Goal: Task Accomplishment & Management: Use online tool/utility

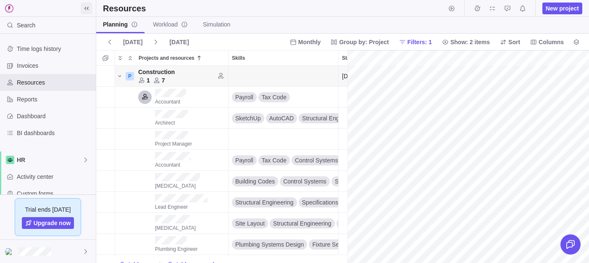
click at [84, 8] on icon at bounding box center [86, 8] width 7 height 7
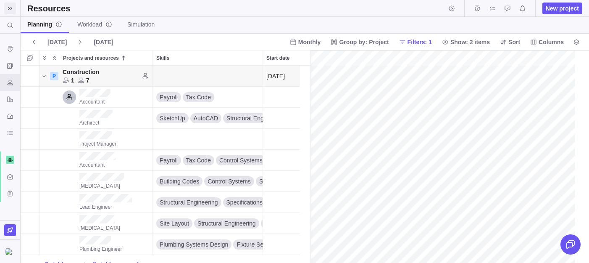
scroll to position [0, 37]
click at [309, 42] on span "Monthly" at bounding box center [309, 42] width 23 height 8
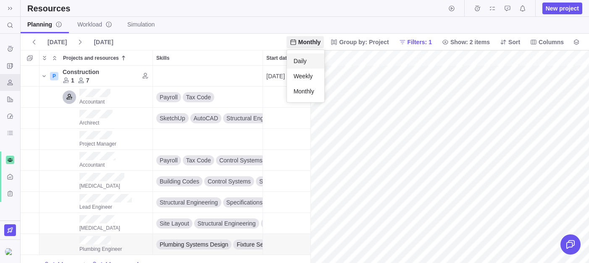
click at [305, 57] on span "Daily" at bounding box center [300, 61] width 13 height 8
click at [311, 146] on div at bounding box center [450, 156] width 279 height 213
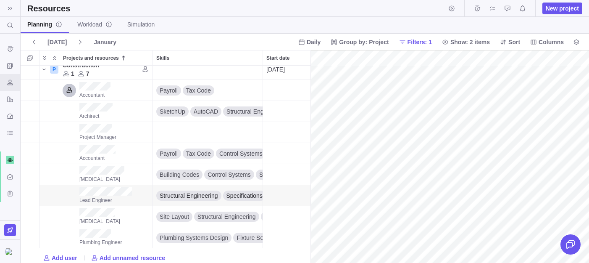
scroll to position [0, 0]
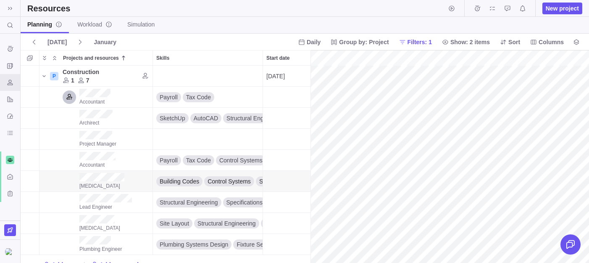
click at [380, 174] on div "gantt" at bounding box center [450, 156] width 279 height 213
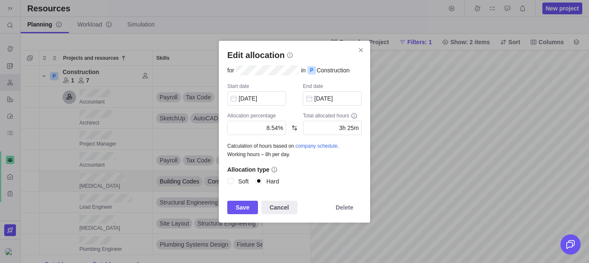
click at [249, 106] on div "Start date [DATE] End date [DATE] Allocation percentage 8.54% Total allocated h…" at bounding box center [294, 142] width 134 height 118
click at [252, 100] on input "[DATE]" at bounding box center [256, 98] width 59 height 14
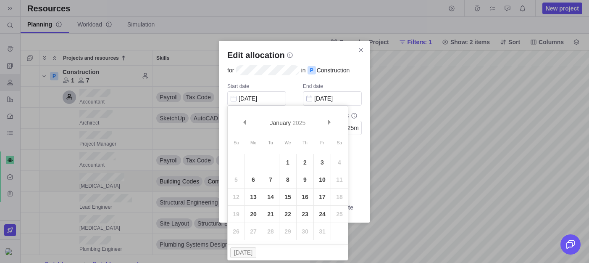
click at [299, 87] on div "Start date [DATE] End date [DATE] Allocation percentage 8.54% Total allocated h…" at bounding box center [294, 142] width 134 height 118
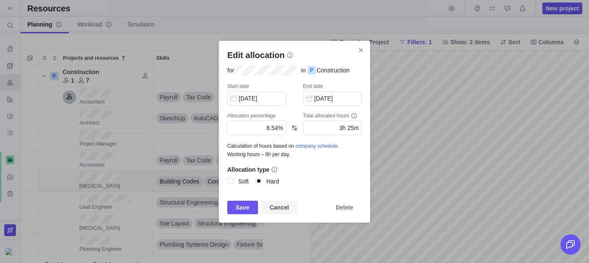
click at [287, 207] on span "Cancel" at bounding box center [279, 207] width 19 height 10
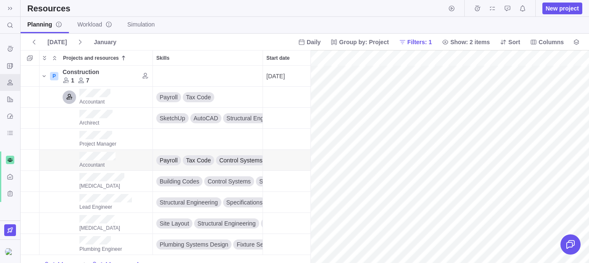
scroll to position [3, 0]
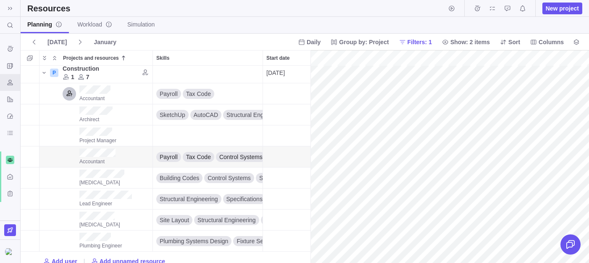
click at [513, 154] on div "gantt" at bounding box center [450, 156] width 279 height 213
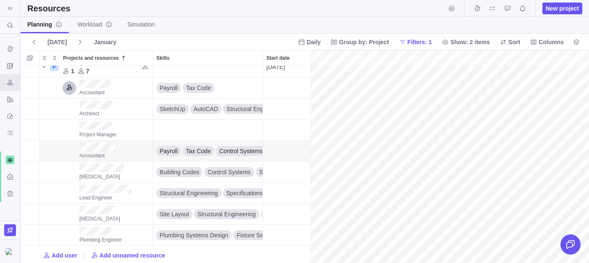
scroll to position [9, 736]
click at [88, 29] on link "Workload" at bounding box center [95, 25] width 48 height 16
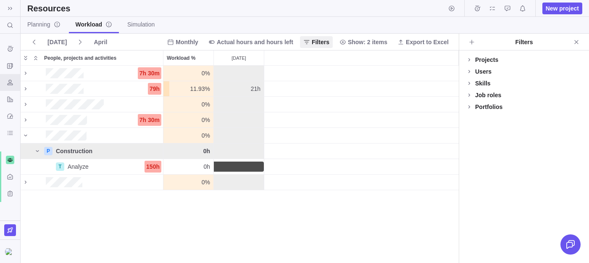
scroll to position [197, 438]
click at [575, 40] on icon "Close" at bounding box center [576, 42] width 7 height 7
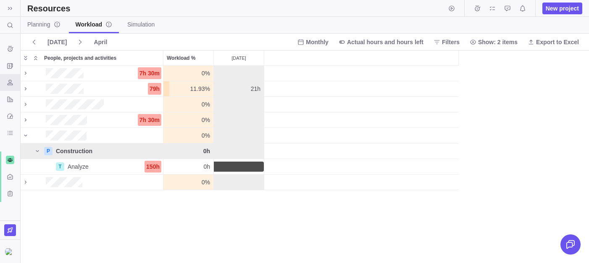
scroll to position [197, 569]
click at [49, 39] on span "[DATE]" at bounding box center [56, 42] width 19 height 8
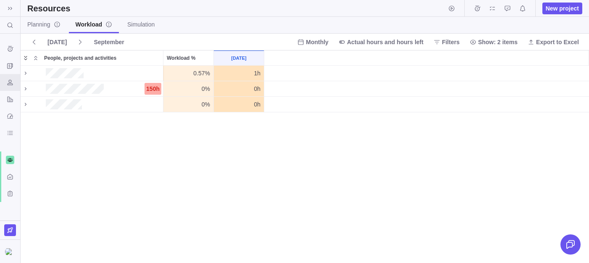
click at [25, 55] on icon "Expand" at bounding box center [25, 58] width 7 height 7
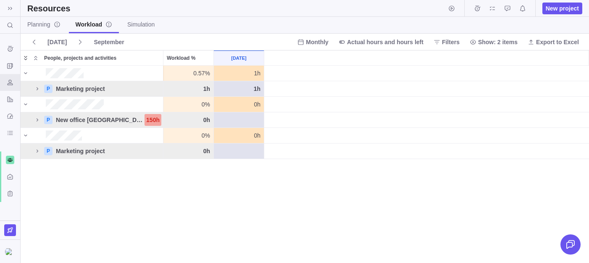
click at [26, 60] on icon "Expand" at bounding box center [25, 58] width 7 height 7
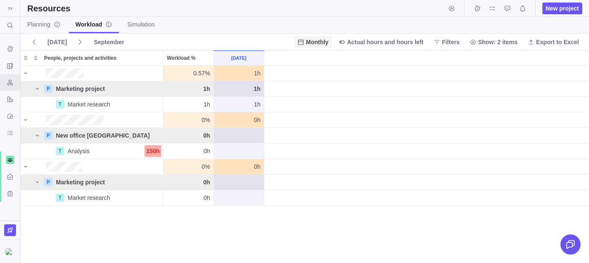
click at [316, 38] on span "Monthly" at bounding box center [317, 42] width 23 height 8
click at [314, 59] on div "Daily" at bounding box center [312, 60] width 37 height 15
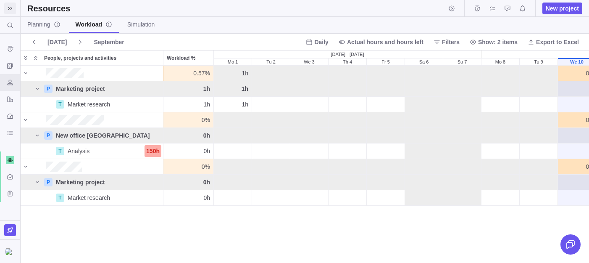
click at [8, 6] on icon at bounding box center [10, 8] width 7 height 7
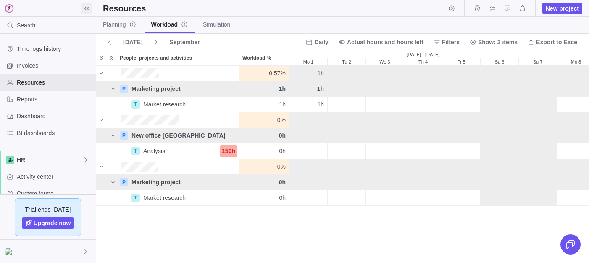
scroll to position [0, 0]
click at [38, 173] on span "Activity center" at bounding box center [55, 176] width 76 height 8
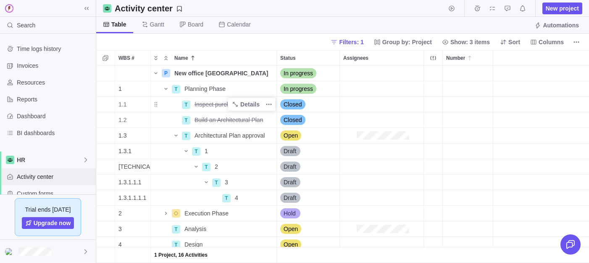
scroll to position [197, 493]
click at [83, 5] on icon at bounding box center [86, 8] width 7 height 7
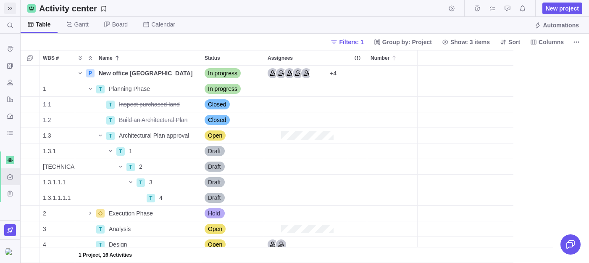
scroll to position [197, 569]
click at [548, 43] on span "Columns" at bounding box center [551, 42] width 25 height 8
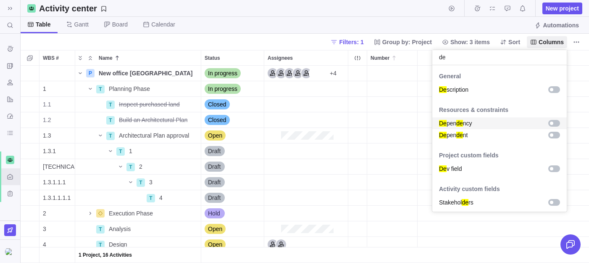
type input "de"
click at [553, 120] on div "grid" at bounding box center [554, 123] width 12 height 7
click at [393, 110] on body "Search (⌘+K) Time logs history Invoices Resources Reports Dashboard BI dashboar…" at bounding box center [294, 131] width 589 height 263
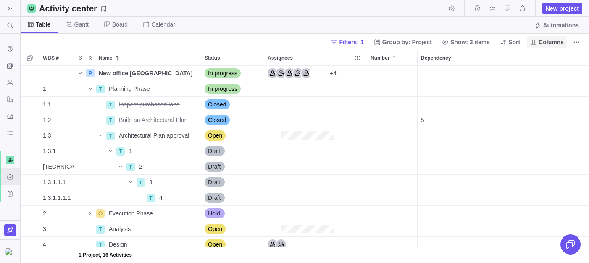
click at [545, 40] on span "Columns" at bounding box center [551, 42] width 25 height 8
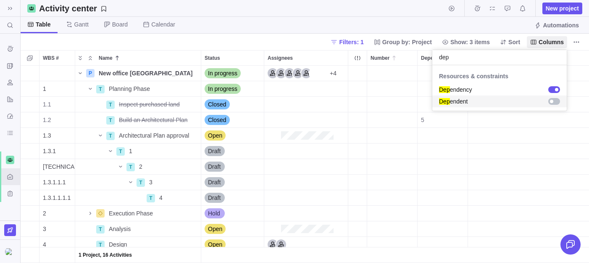
type input "dep"
click at [557, 103] on div "grid" at bounding box center [554, 101] width 12 height 7
click at [522, 164] on body "Search (⌘+K) Time logs history Invoices Resources Reports Dashboard BI dashboar…" at bounding box center [294, 131] width 589 height 263
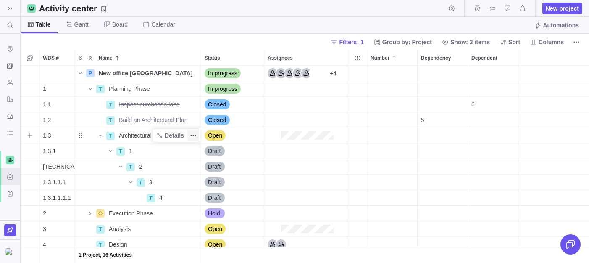
click at [191, 138] on icon "More actions" at bounding box center [193, 135] width 7 height 7
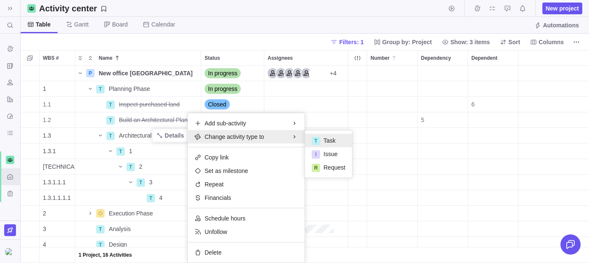
click at [168, 113] on div "P New office [GEOGRAPHIC_DATA] Details In progress +4 1 T Planning Phase Detail…" at bounding box center [305, 164] width 569 height 197
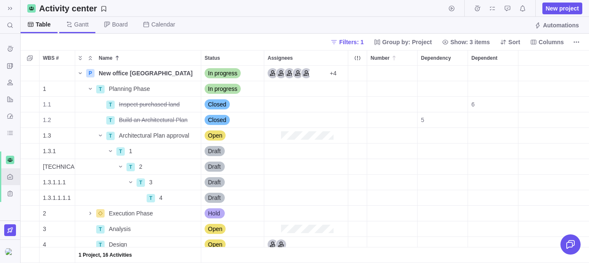
click at [74, 17] on span "Gantt" at bounding box center [77, 25] width 36 height 16
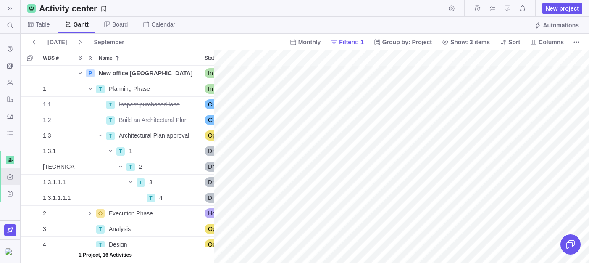
scroll to position [0, 1590]
click at [217, 136] on div at bounding box center [214, 156] width 8 height 213
click at [396, 137] on div "gantt" at bounding box center [401, 156] width 375 height 213
click at [393, 136] on div "gantt" at bounding box center [401, 156] width 375 height 213
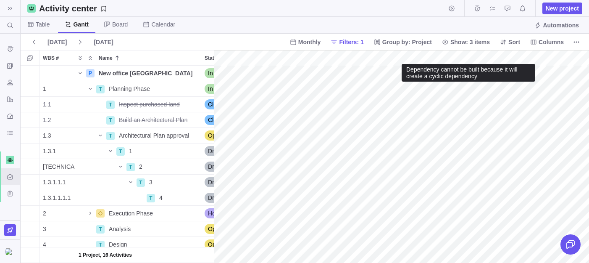
click at [405, 89] on div "gantt" at bounding box center [401, 156] width 375 height 213
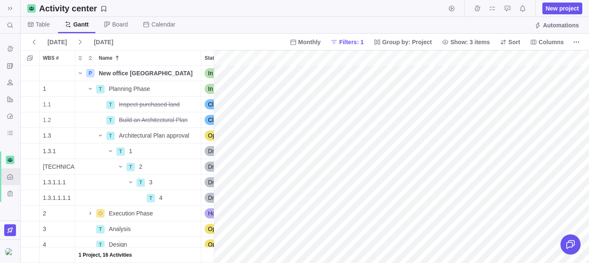
click at [413, 212] on div "gantt" at bounding box center [401, 156] width 375 height 213
click at [410, 215] on div "gantt" at bounding box center [401, 156] width 375 height 213
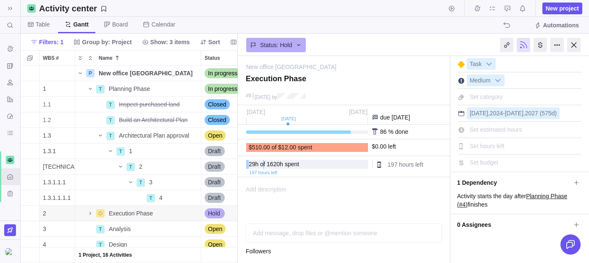
click at [540, 197] on link "Planning Phase (#4)" at bounding box center [512, 199] width 110 height 15
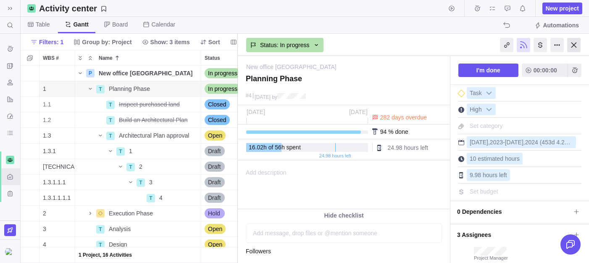
click at [573, 40] on div at bounding box center [573, 45] width 13 height 14
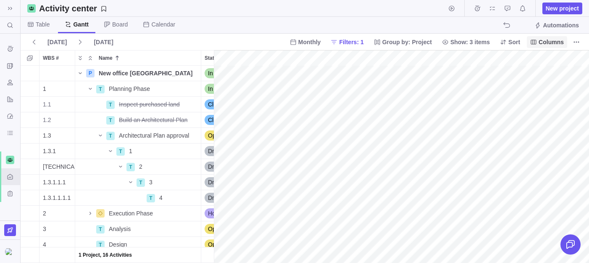
scroll to position [0, 944]
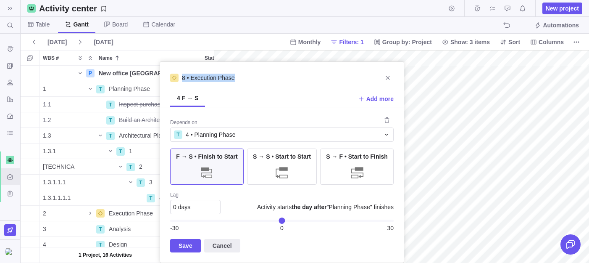
drag, startPoint x: 182, startPoint y: 76, endPoint x: 247, endPoint y: 76, distance: 65.6
click at [247, 76] on div "8 • Execution Phase" at bounding box center [282, 78] width 244 height 12
click at [266, 137] on div "T 4 • Planning Phase" at bounding box center [277, 134] width 206 height 8
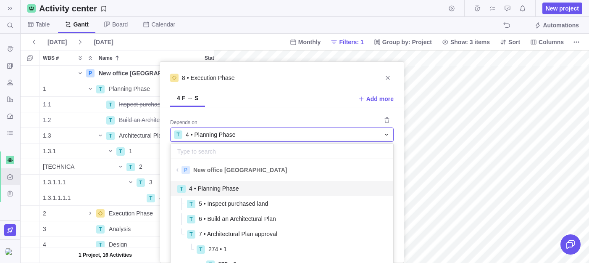
scroll to position [94, 223]
click at [271, 97] on div "8 • Execution Phase 4 F → S Add more Depends on T 4 • Planning Phase P New offi…" at bounding box center [282, 161] width 245 height 201
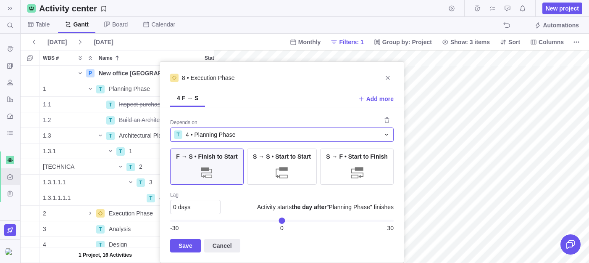
click at [241, 133] on div "T 4 • Planning Phase" at bounding box center [277, 134] width 206 height 8
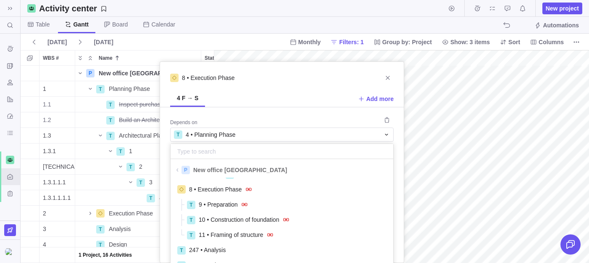
scroll to position [155, 0]
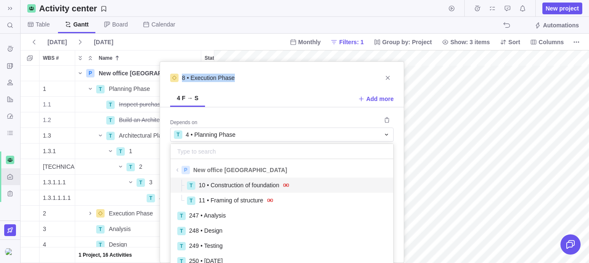
drag, startPoint x: 181, startPoint y: 76, endPoint x: 240, endPoint y: 76, distance: 58.4
click at [240, 76] on div "8 • Execution Phase 4 F → S Add more Depends on T 4 • Planning Phase P New offi…" at bounding box center [282, 161] width 245 height 201
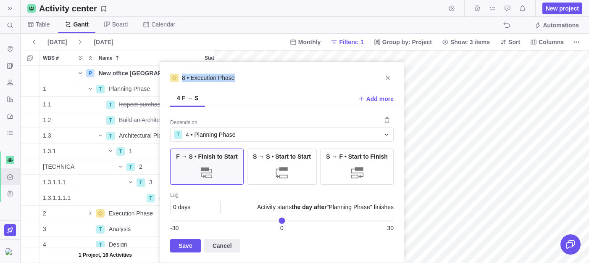
click at [240, 76] on div "8 • Execution Phase" at bounding box center [282, 78] width 244 height 12
click at [216, 130] on span "4 • Planning Phase" at bounding box center [211, 134] width 50 height 8
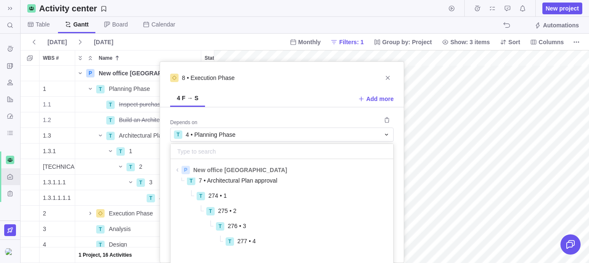
scroll to position [0, 0]
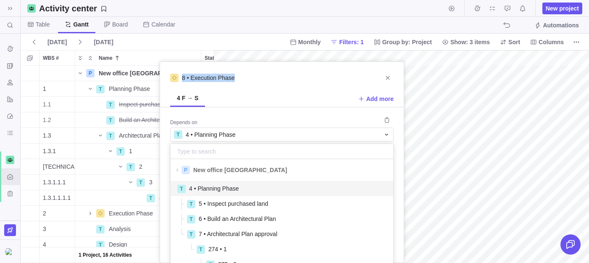
click at [179, 79] on div "8 • Execution Phase 4 F → S Add more Depends on T 4 • Planning Phase P New offi…" at bounding box center [282, 161] width 245 height 201
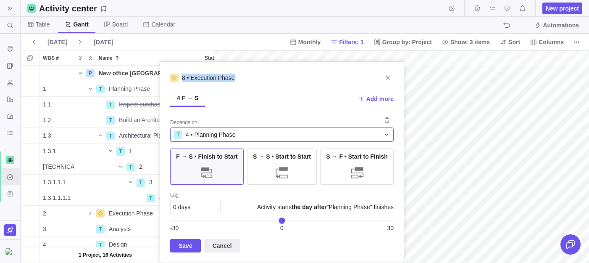
click at [198, 139] on div "T 4 • Planning Phase" at bounding box center [282, 134] width 224 height 14
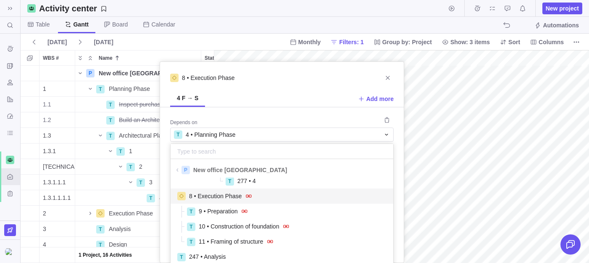
scroll to position [55, 0]
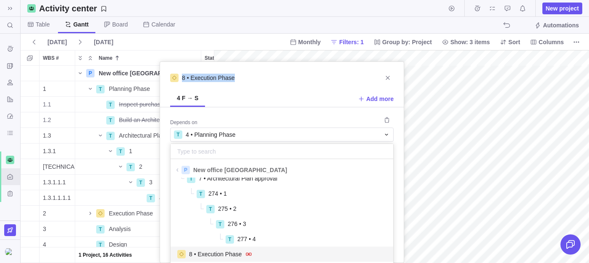
drag, startPoint x: 182, startPoint y: 81, endPoint x: 252, endPoint y: 80, distance: 70.2
click at [252, 80] on div "8 • Execution Phase 4 F → S Add more Depends on T 4 • Planning Phase P New offi…" at bounding box center [282, 161] width 245 height 201
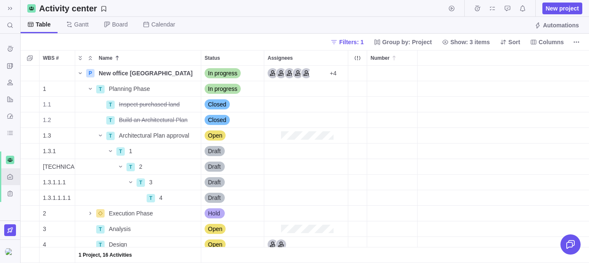
scroll to position [0, 0]
